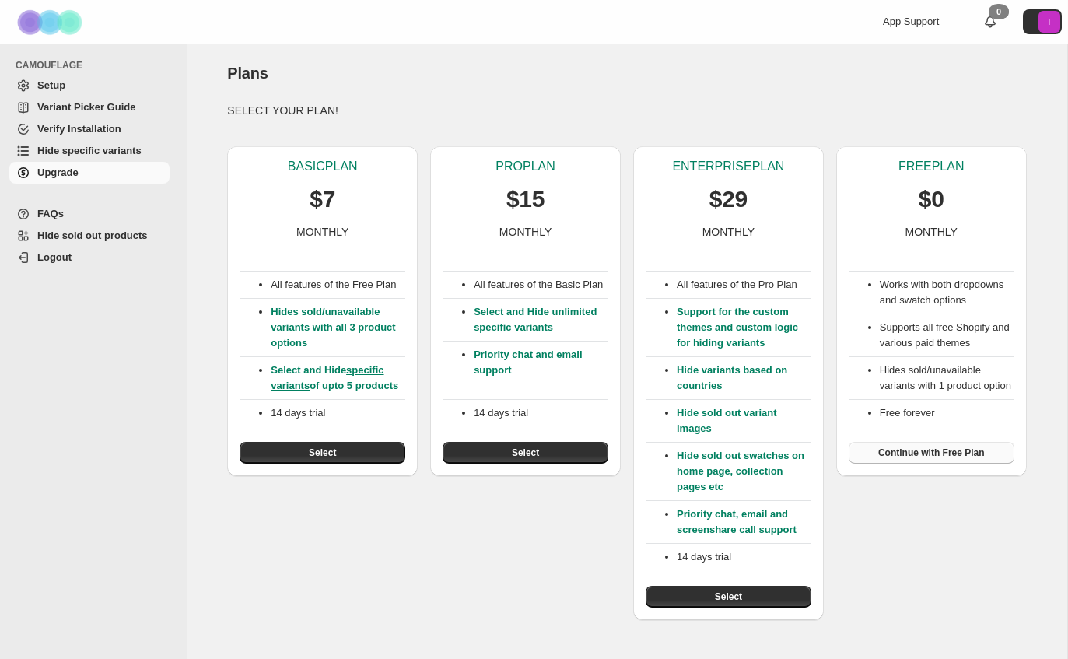
click at [930, 459] on span "Continue with Free Plan" at bounding box center [931, 452] width 107 height 12
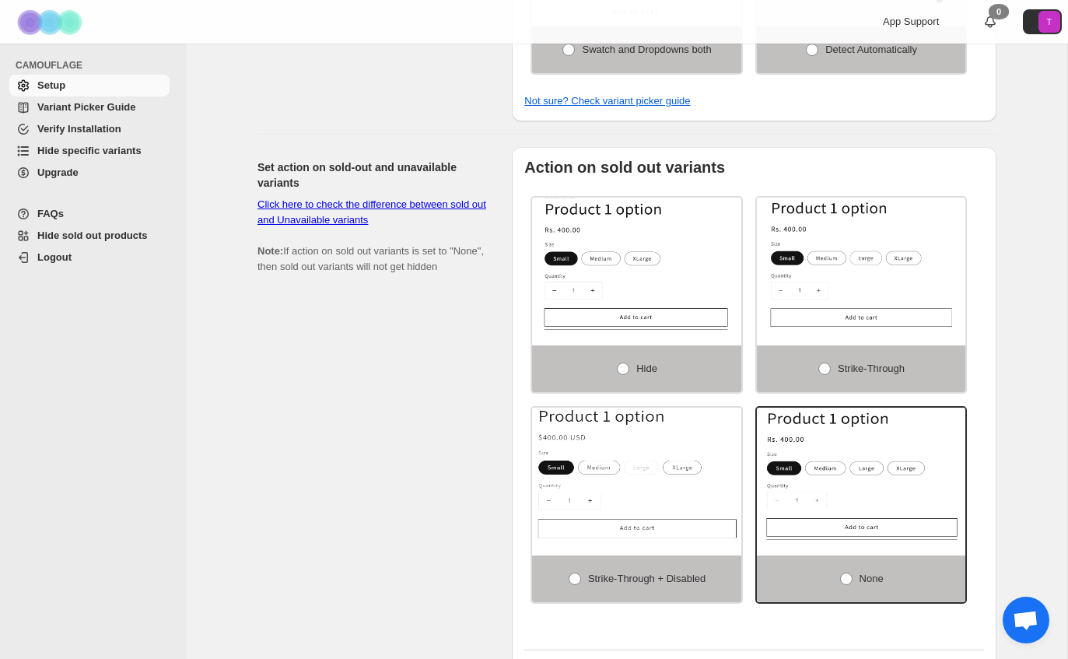
scroll to position [949, 0]
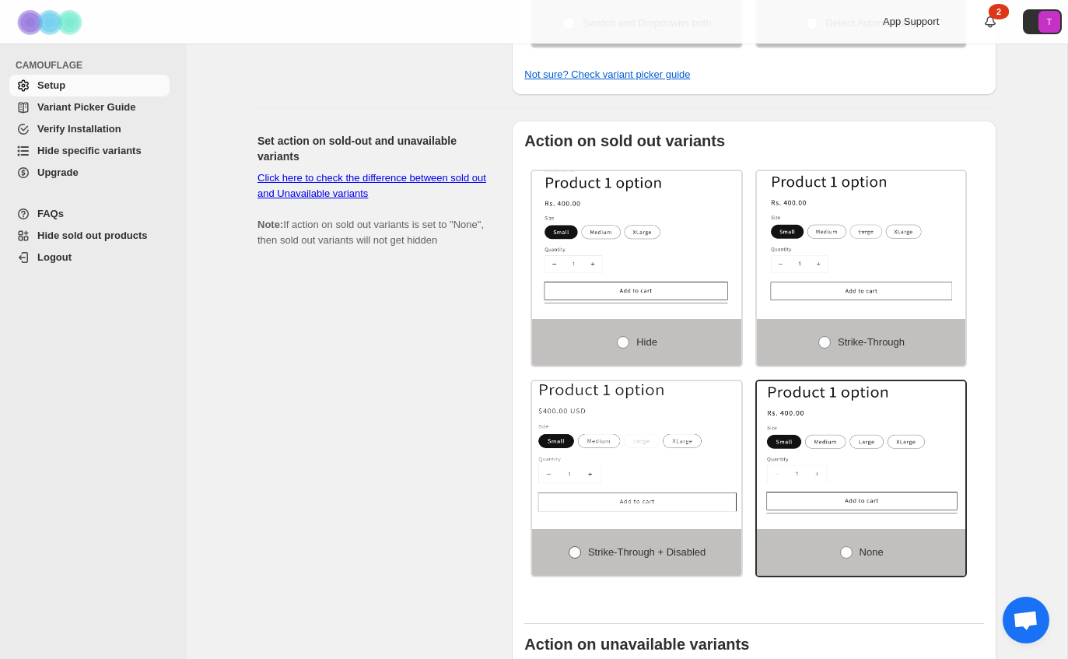
click at [609, 551] on span "Strike-through + Disabled" at bounding box center [646, 552] width 117 height 16
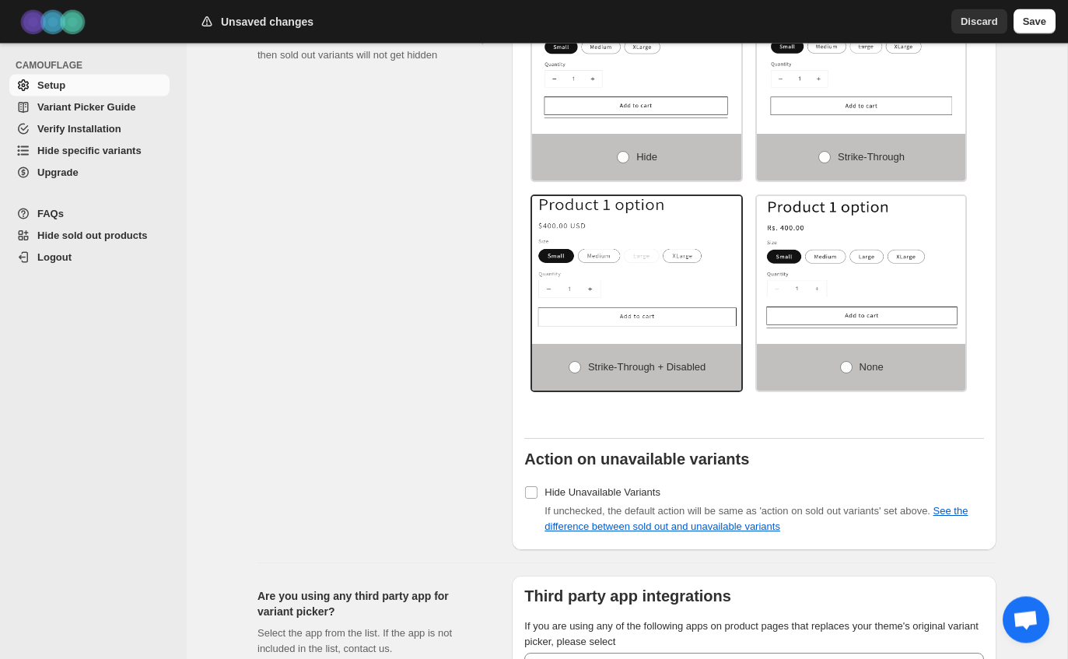
scroll to position [1268, 0]
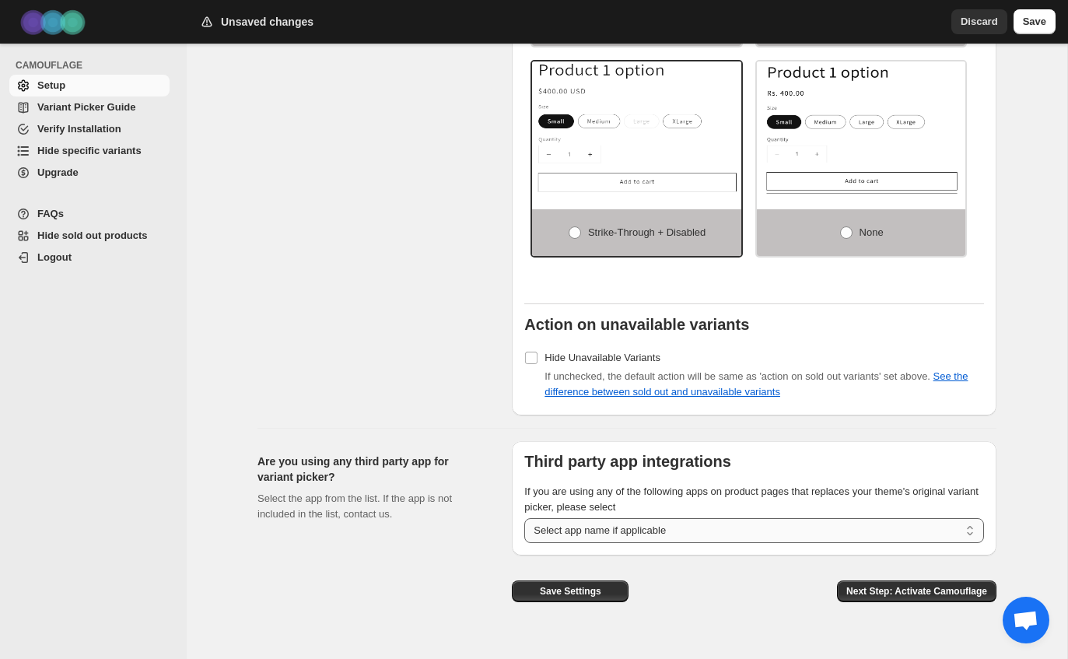
click at [788, 538] on select "**********" at bounding box center [754, 530] width 460 height 25
click at [928, 597] on span "Next Step: Activate Camouflage" at bounding box center [916, 591] width 141 height 12
select select "**********"
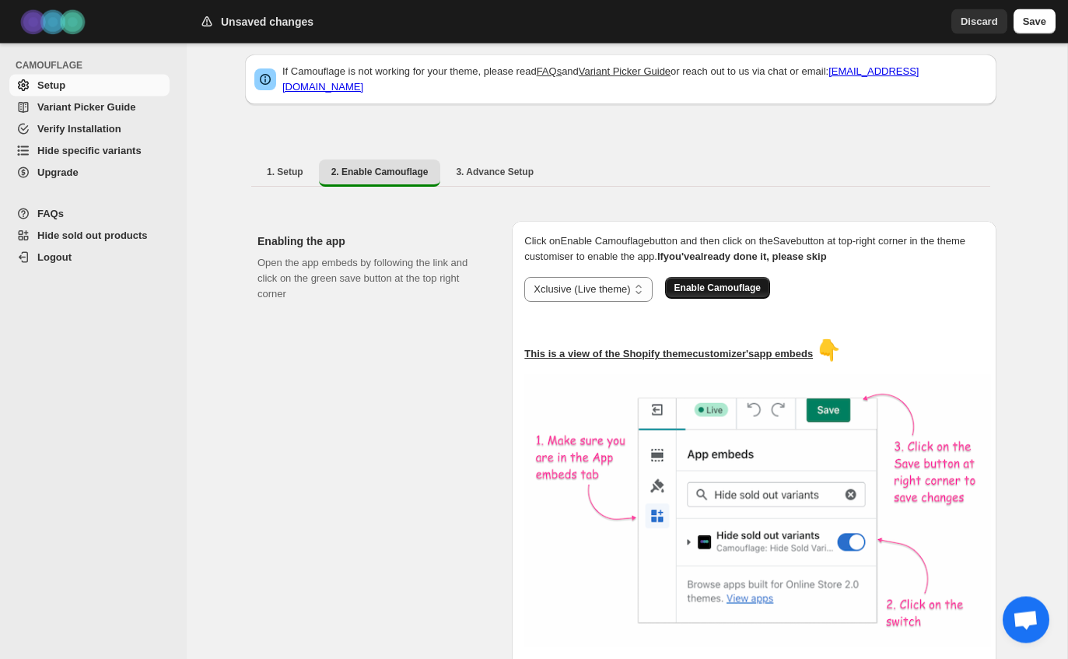
scroll to position [162, 0]
click at [747, 282] on span "Enable Camouflage" at bounding box center [717, 288] width 86 height 12
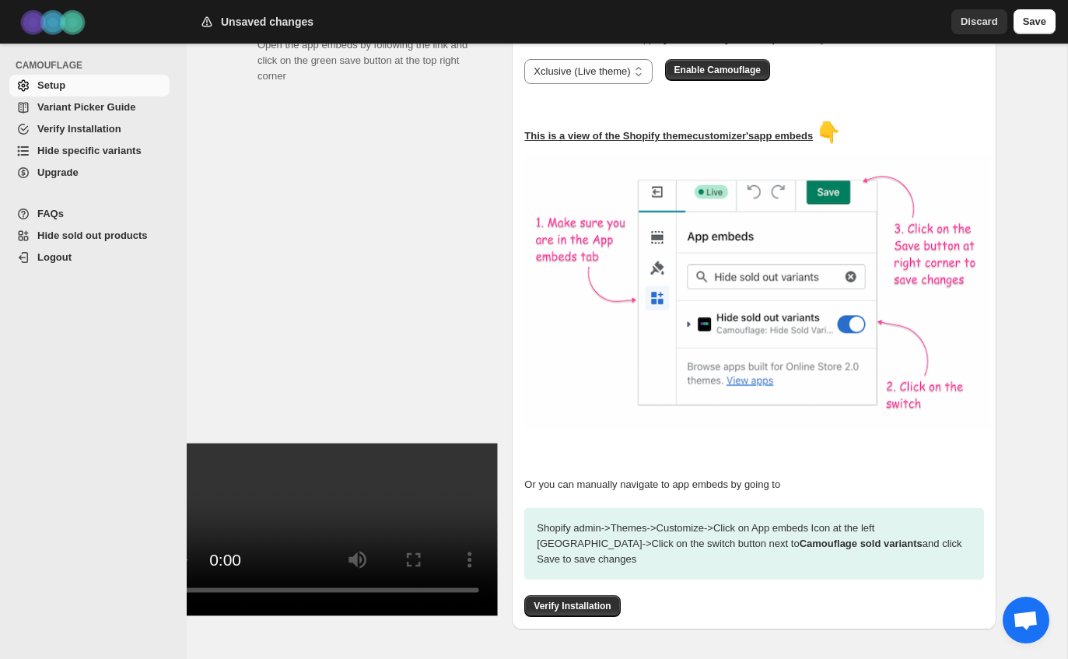
scroll to position [394, 0]
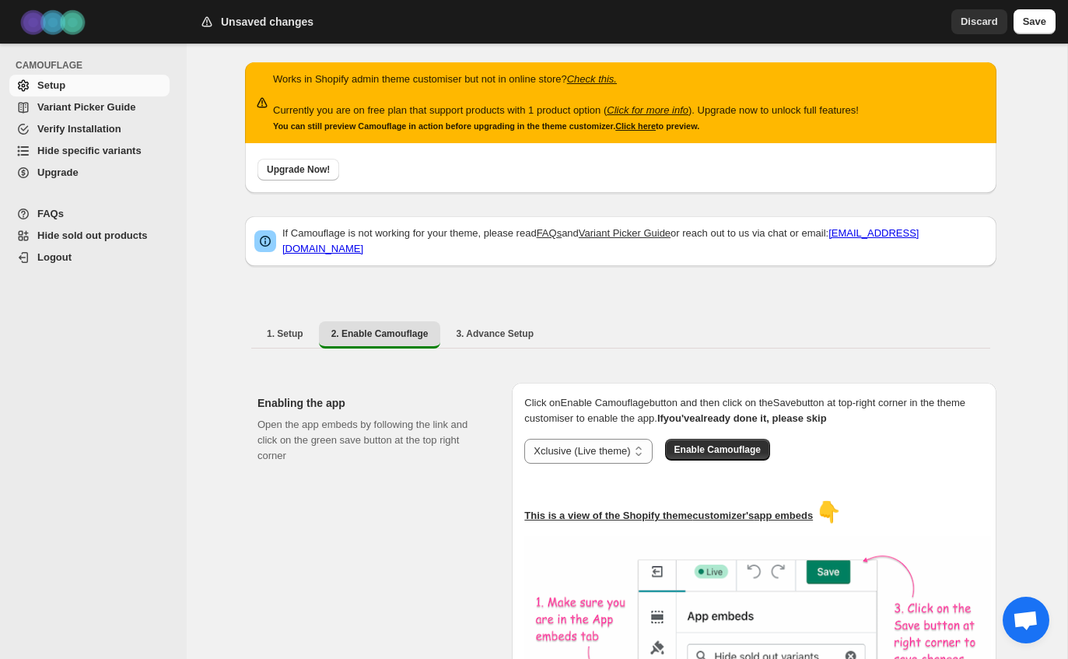
click at [122, 98] on link "Variant Picker Guide" at bounding box center [89, 107] width 160 height 22
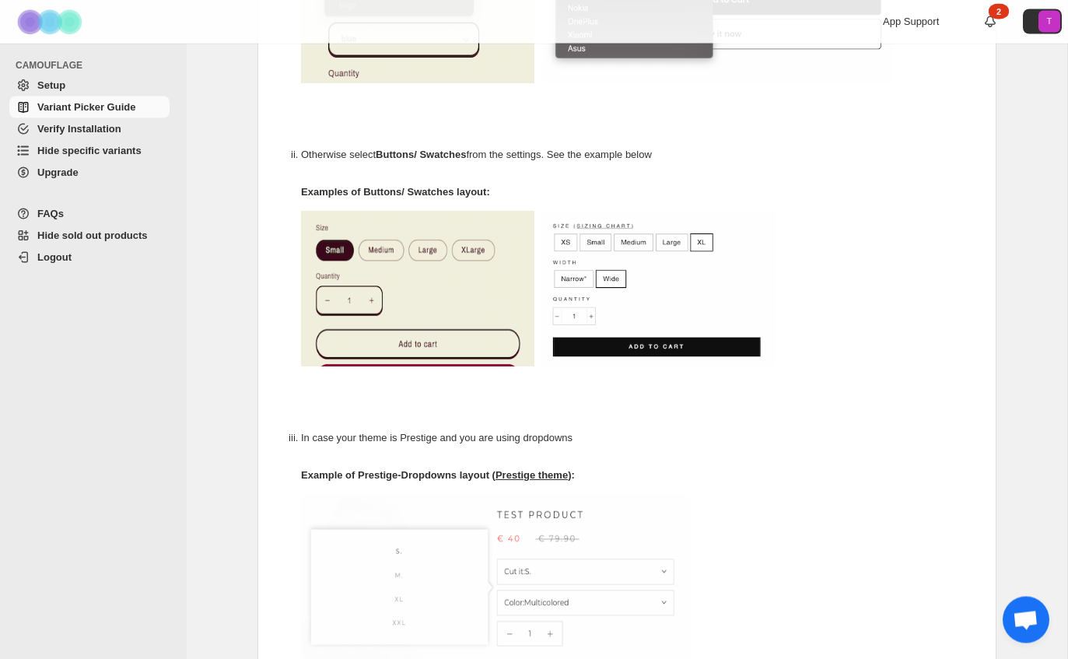
scroll to position [397, 0]
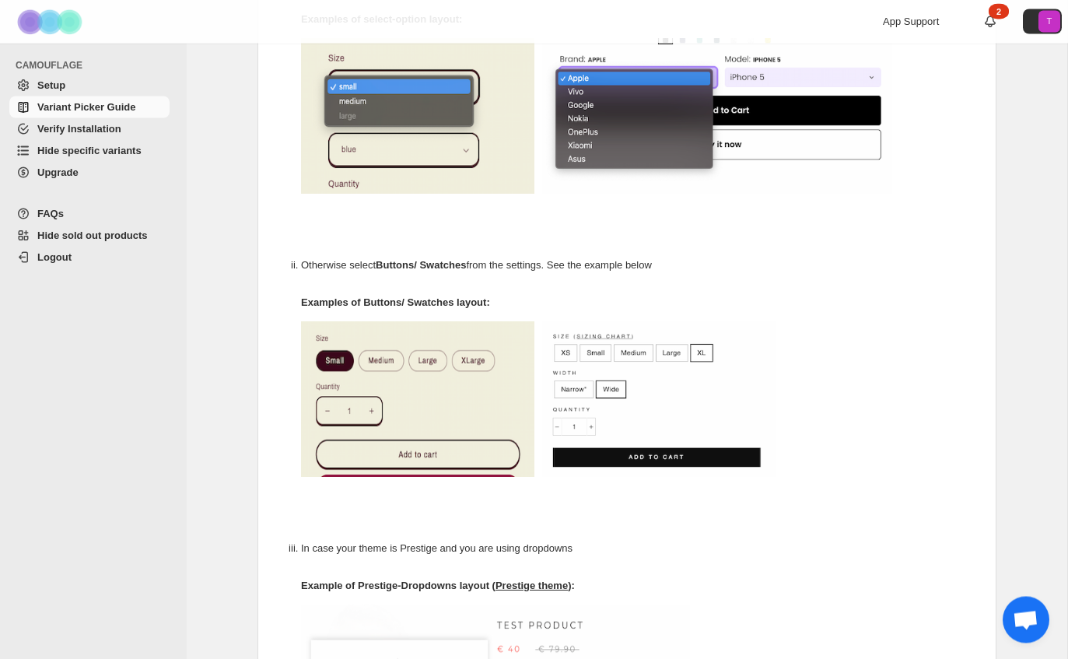
click at [37, 128] on link "Verify Installation" at bounding box center [89, 129] width 160 height 22
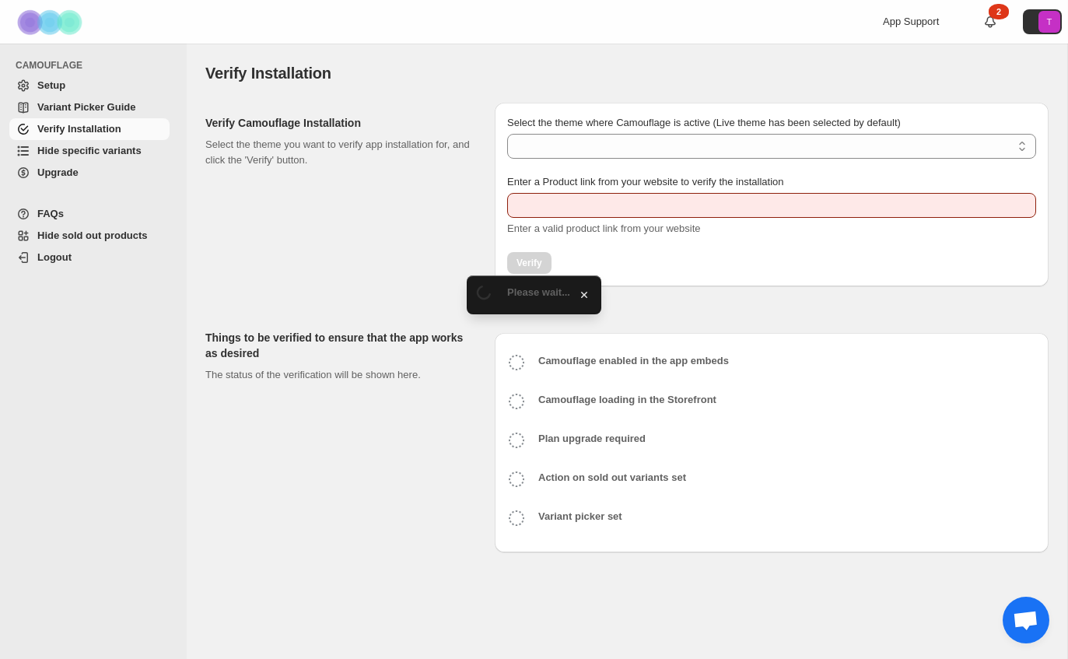
click at [98, 159] on link "Hide specific variants" at bounding box center [89, 151] width 160 height 22
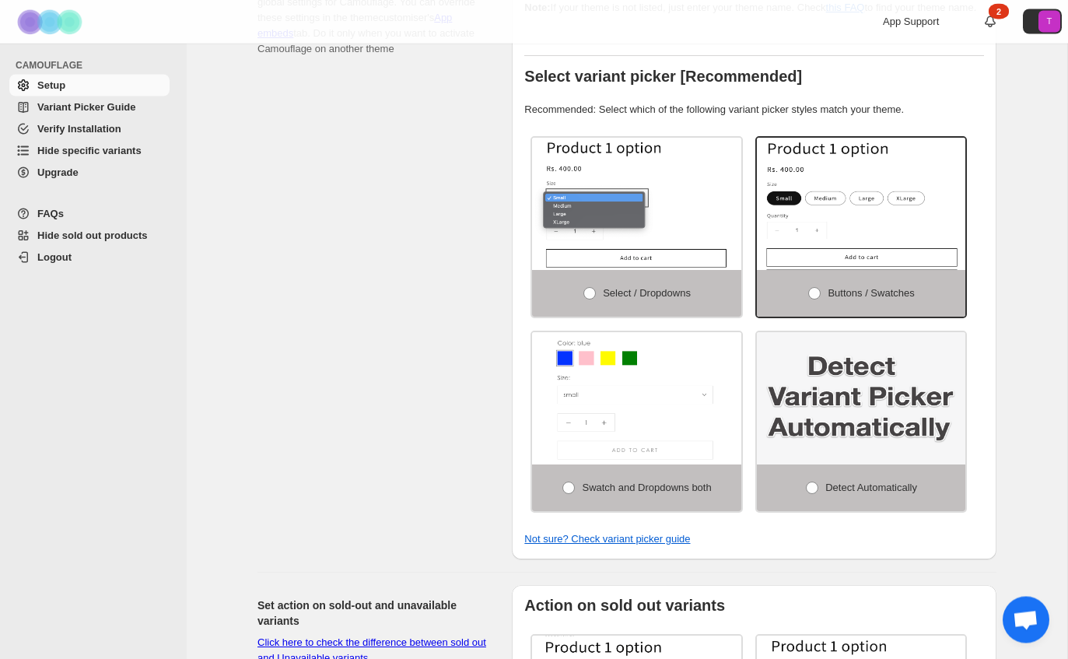
scroll to position [484, 0]
click at [913, 484] on label "Detect Automatically" at bounding box center [861, 487] width 209 height 47
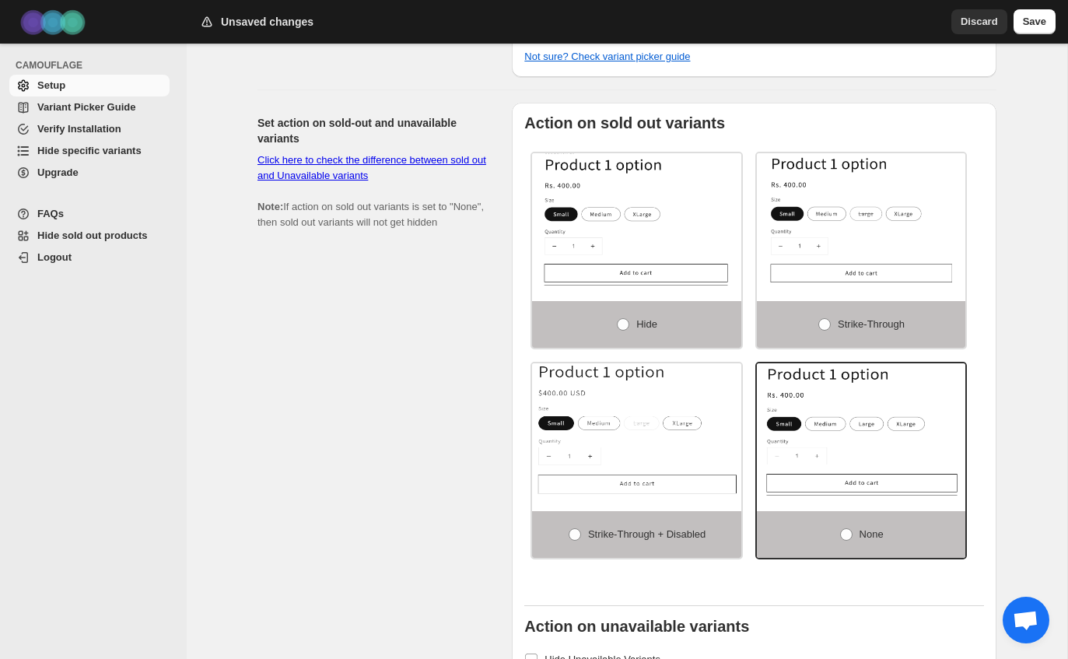
scroll to position [1003, 0]
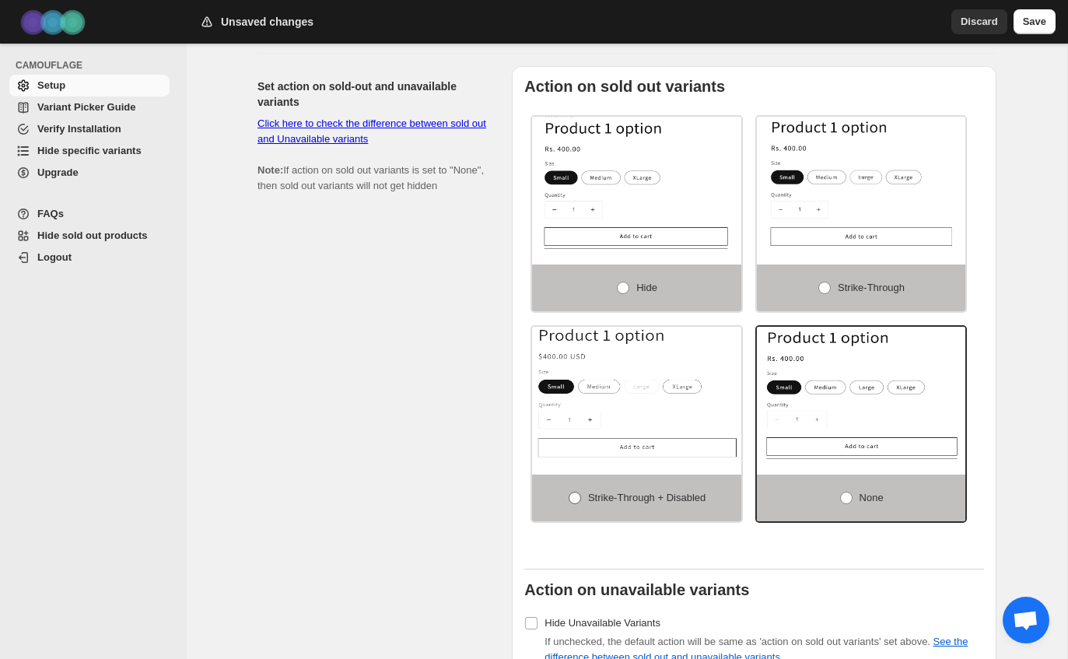
click at [700, 503] on span "Strike-through + Disabled" at bounding box center [646, 497] width 117 height 12
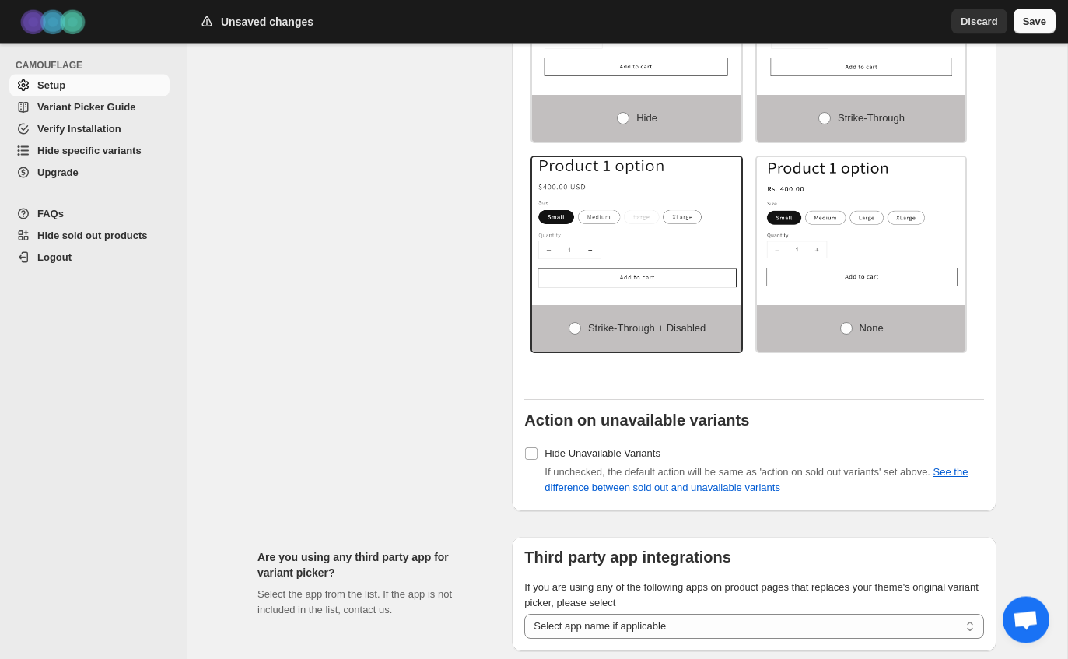
click at [1040, 23] on span "Save" at bounding box center [1034, 22] width 23 height 16
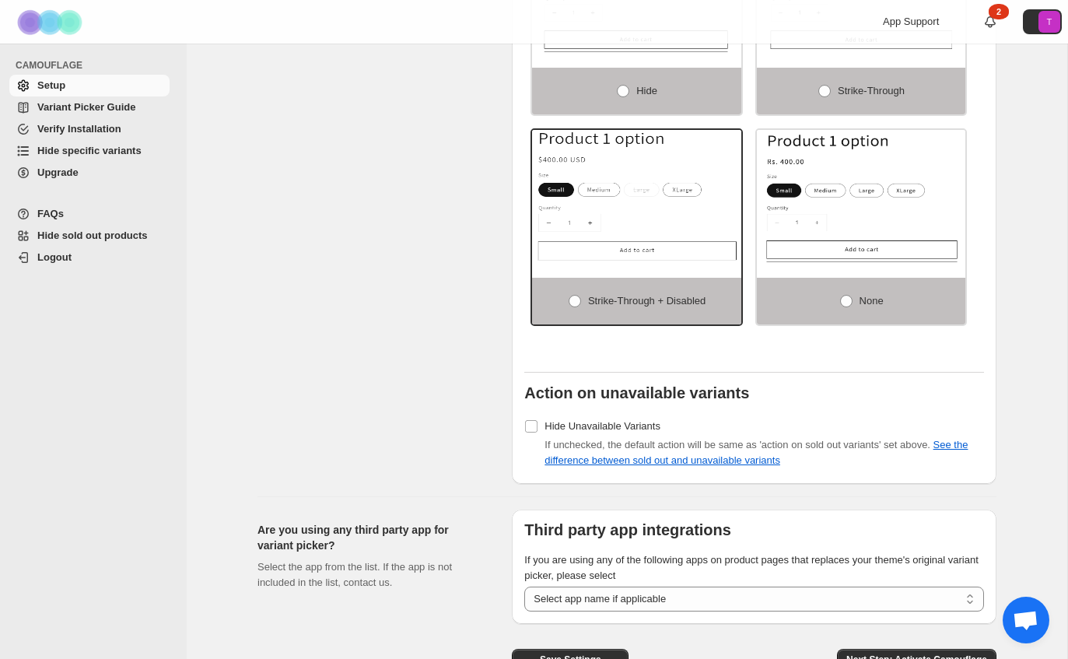
scroll to position [1268, 0]
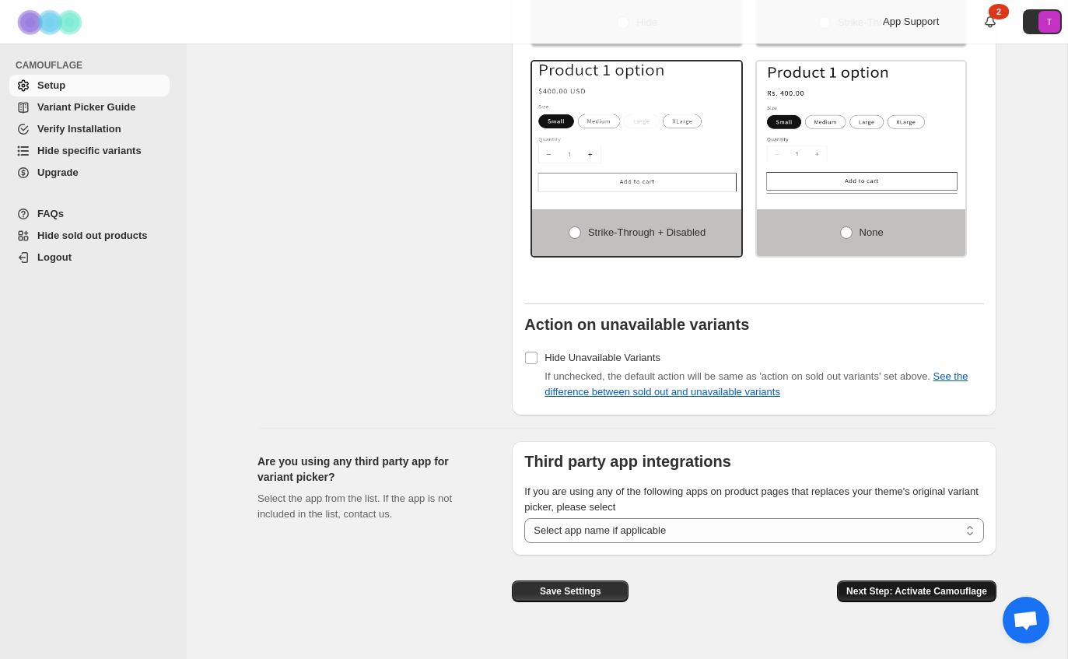
click at [956, 597] on span "Next Step: Activate Camouflage" at bounding box center [916, 591] width 141 height 12
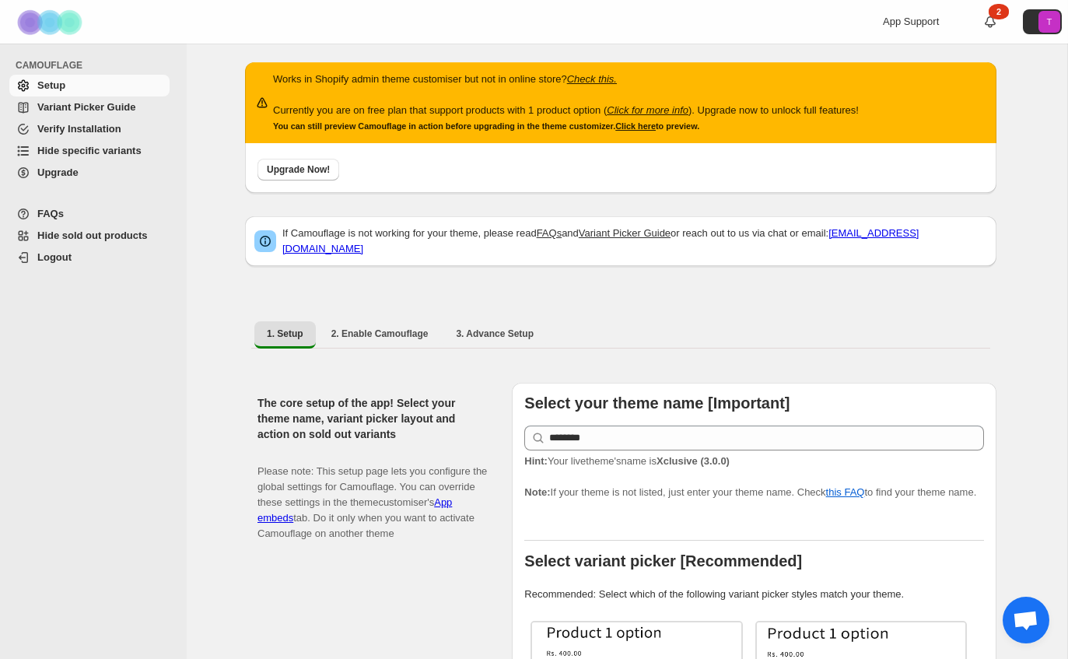
select select "**********"
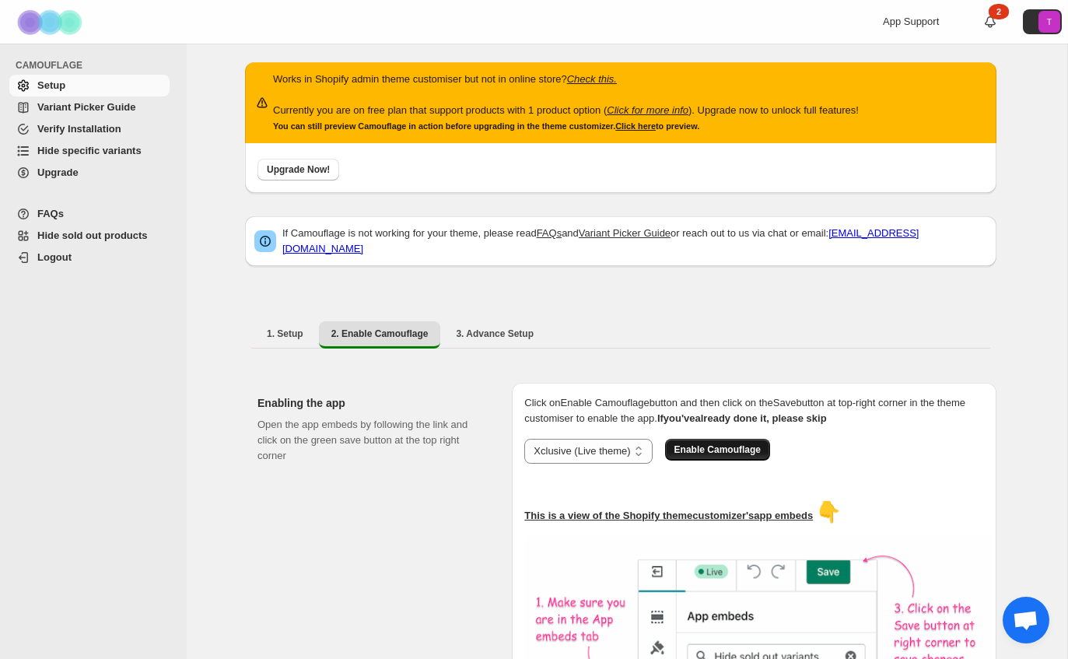
click at [754, 443] on span "Enable Camouflage" at bounding box center [717, 449] width 86 height 12
